Goal: Transaction & Acquisition: Purchase product/service

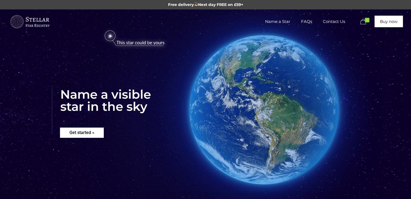
click at [91, 131] on rs-layer "Get started »" at bounding box center [82, 133] width 44 height 10
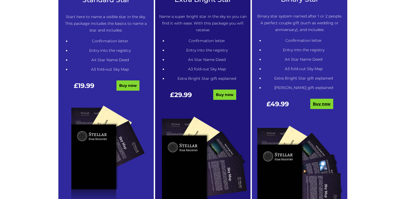
scroll to position [382, 0]
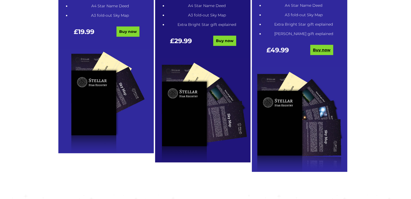
click at [321, 51] on link "Buy now" at bounding box center [321, 50] width 23 height 10
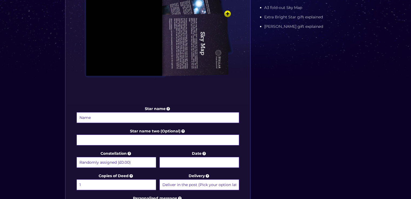
scroll to position [243, 0]
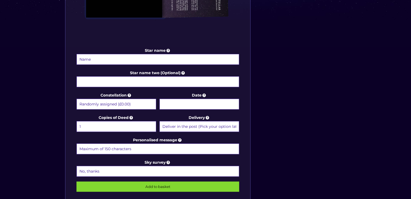
click at [130, 114] on label "Copies of Deed 1 2 (+£4.99) 3 (+£9.49) 4 (+£13.99) 5 (+£18.49) 6 (+£22.99) 7 (+…" at bounding box center [116, 123] width 80 height 18
click at [130, 121] on select "1 2 (+£4.99) 3 (+£9.49) 4 (+£13.99) 5 (+£18.49) 6 (+£22.99) 7 (+£27.49) 8 (+£31…" at bounding box center [116, 126] width 80 height 11
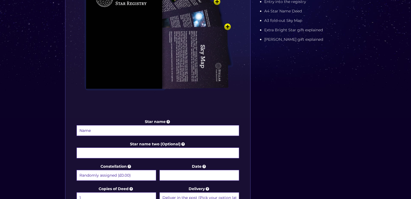
scroll to position [216, 0]
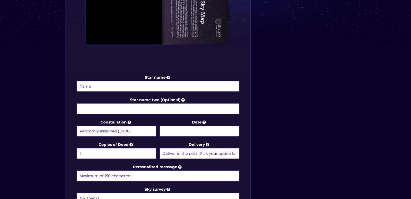
click at [173, 79] on label "Star name" at bounding box center [157, 83] width 163 height 18
click at [173, 81] on input "Star name" at bounding box center [157, 86] width 163 height 11
type input "u"
type input "g"
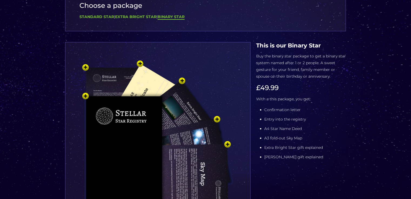
scroll to position [0, 0]
